Goal: Task Accomplishment & Management: Manage account settings

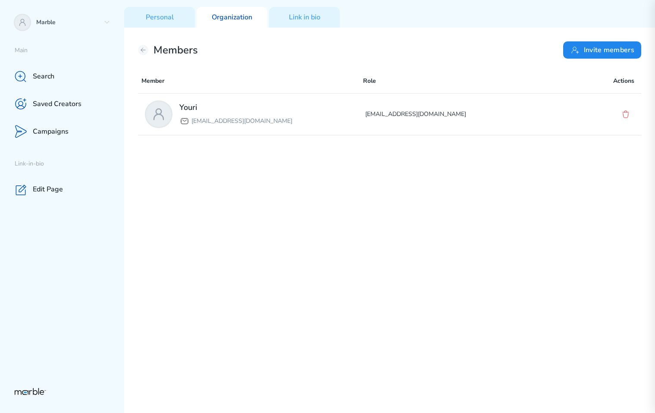
click at [590, 53] on button "Invite members" at bounding box center [602, 49] width 78 height 17
click at [573, 49] on icon at bounding box center [574, 50] width 7 height 6
click at [577, 50] on icon at bounding box center [575, 50] width 10 height 10
click at [56, 135] on p "Campaigns" at bounding box center [51, 131] width 36 height 9
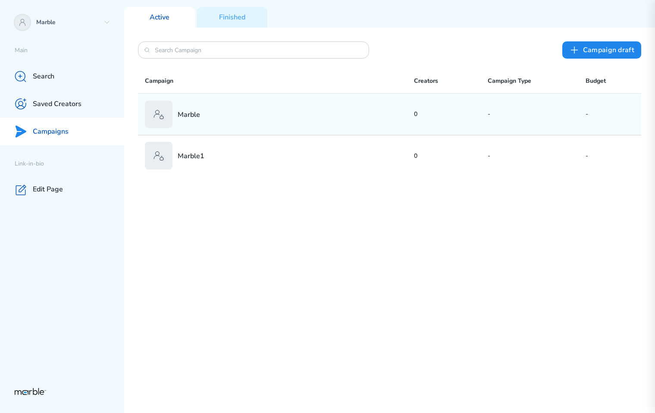
click at [282, 124] on div "Marble" at bounding box center [279, 114] width 269 height 28
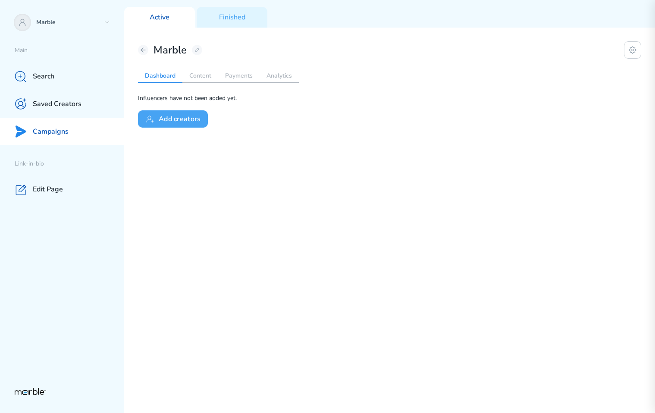
click at [182, 120] on button "Add creators" at bounding box center [173, 118] width 70 height 17
